Goal: Task Accomplishment & Management: Use online tool/utility

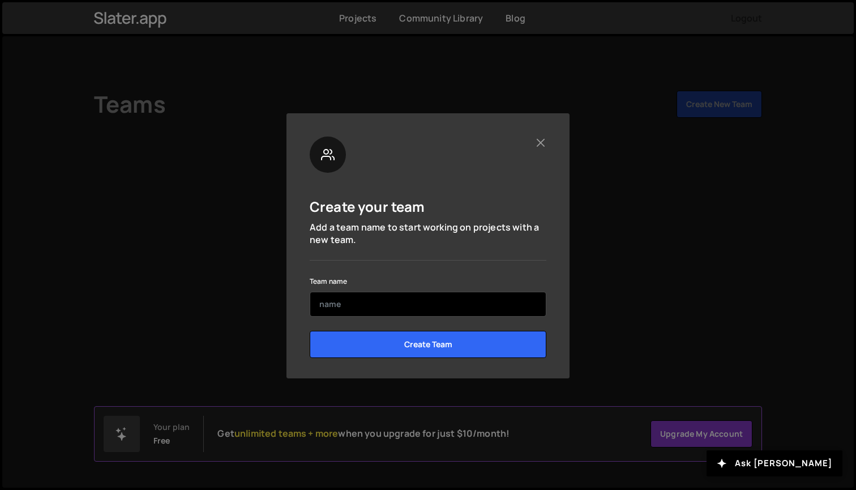
click at [426, 309] on input "text" at bounding box center [428, 304] width 237 height 25
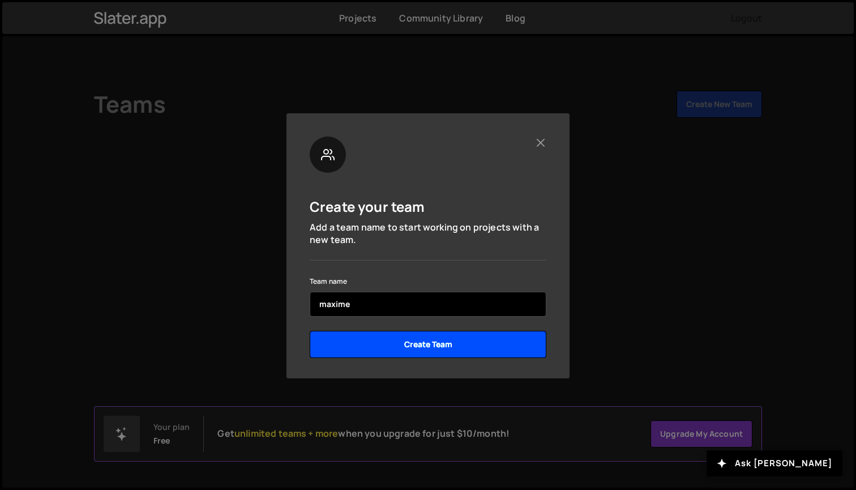
type input "maxime"
click at [433, 345] on input "Create Team" at bounding box center [428, 344] width 237 height 27
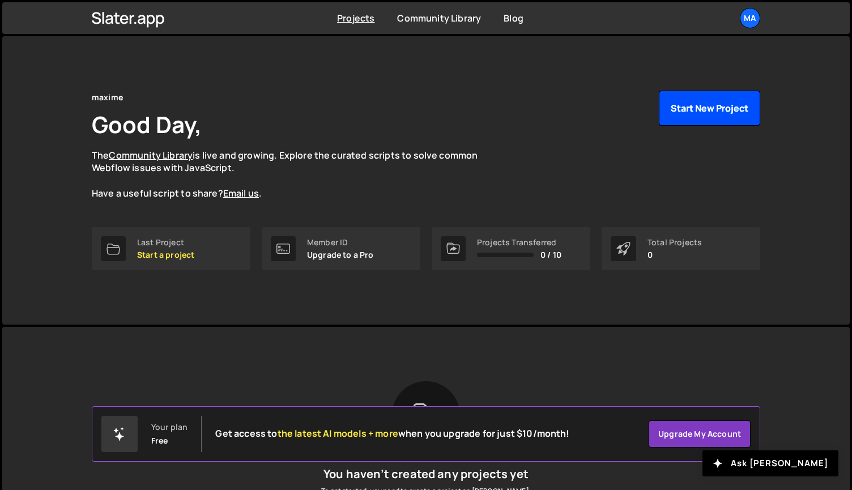
click at [722, 110] on button "Start New Project" at bounding box center [709, 108] width 101 height 35
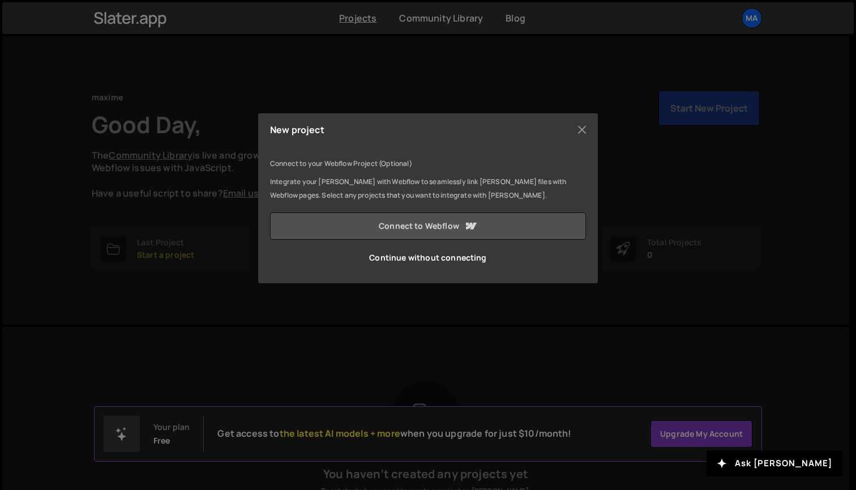
click at [463, 226] on link "Connect to Webflow" at bounding box center [428, 225] width 316 height 27
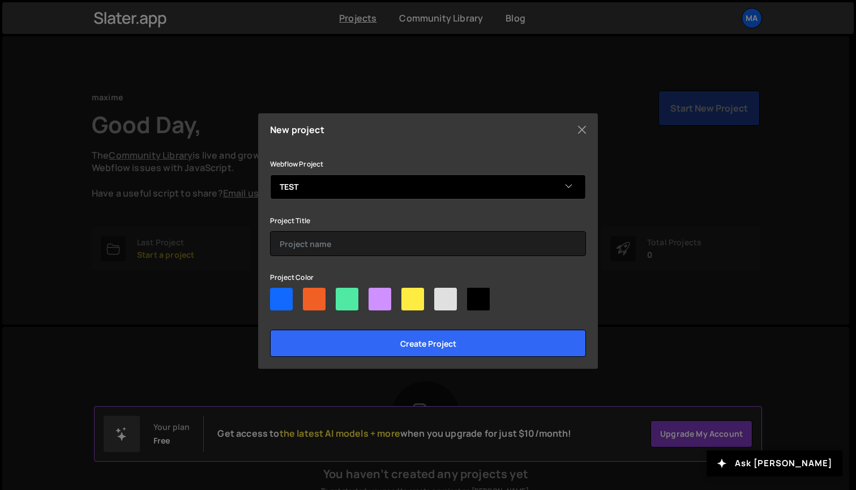
select select "68bcaa65a6383274efc8ae0f"
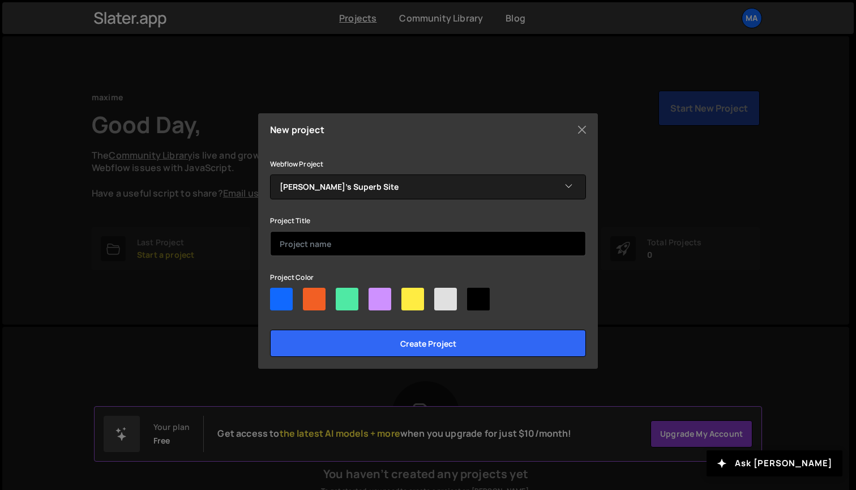
click at [310, 249] on input "text" at bounding box center [428, 243] width 316 height 25
type input "code1"
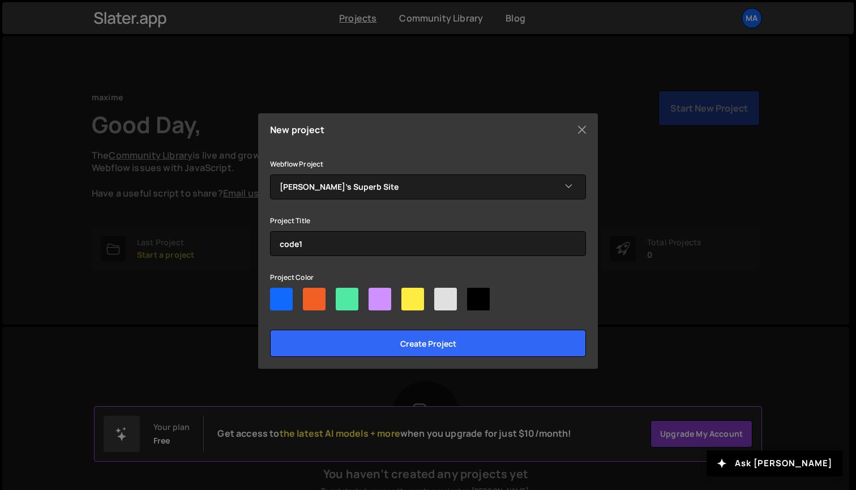
click at [285, 299] on div at bounding box center [281, 299] width 23 height 23
click at [277, 295] on input"] "radio" at bounding box center [273, 291] width 7 height 7
radio input"] "true"
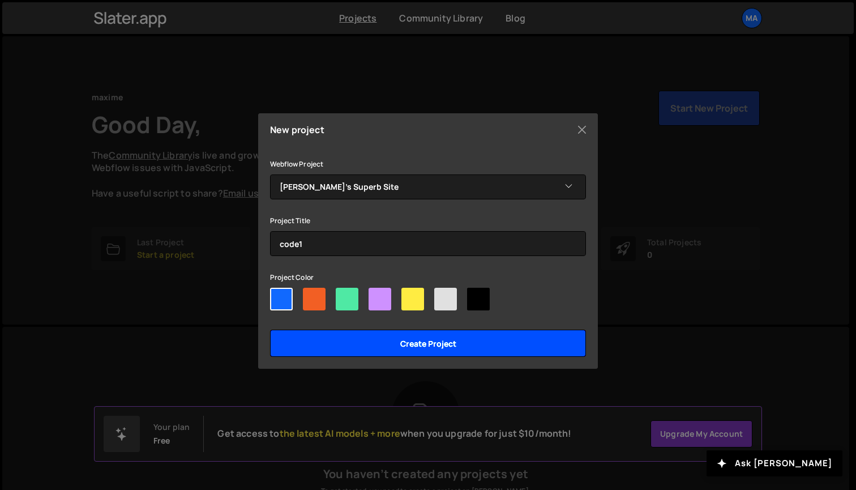
click at [416, 345] on input "Create project" at bounding box center [428, 343] width 316 height 27
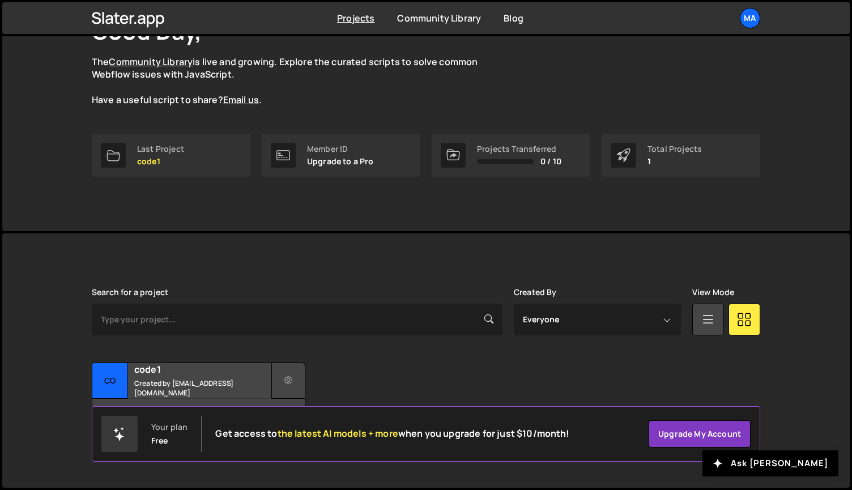
scroll to position [92, 0]
click at [245, 383] on div "code1 Created by tmaxime868@gmail.com" at bounding box center [198, 381] width 212 height 35
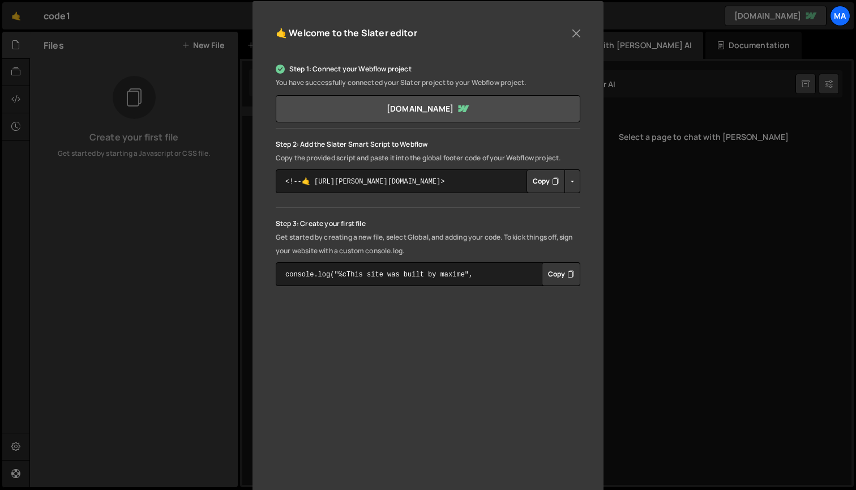
scroll to position [134, 0]
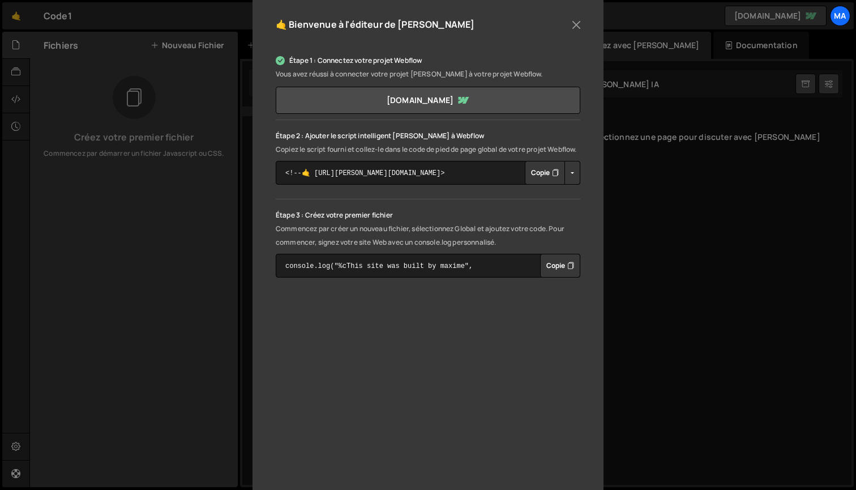
click at [548, 185] on button "copie" at bounding box center [545, 173] width 40 height 24
